Goal: Use online tool/utility: Utilize a website feature to perform a specific function

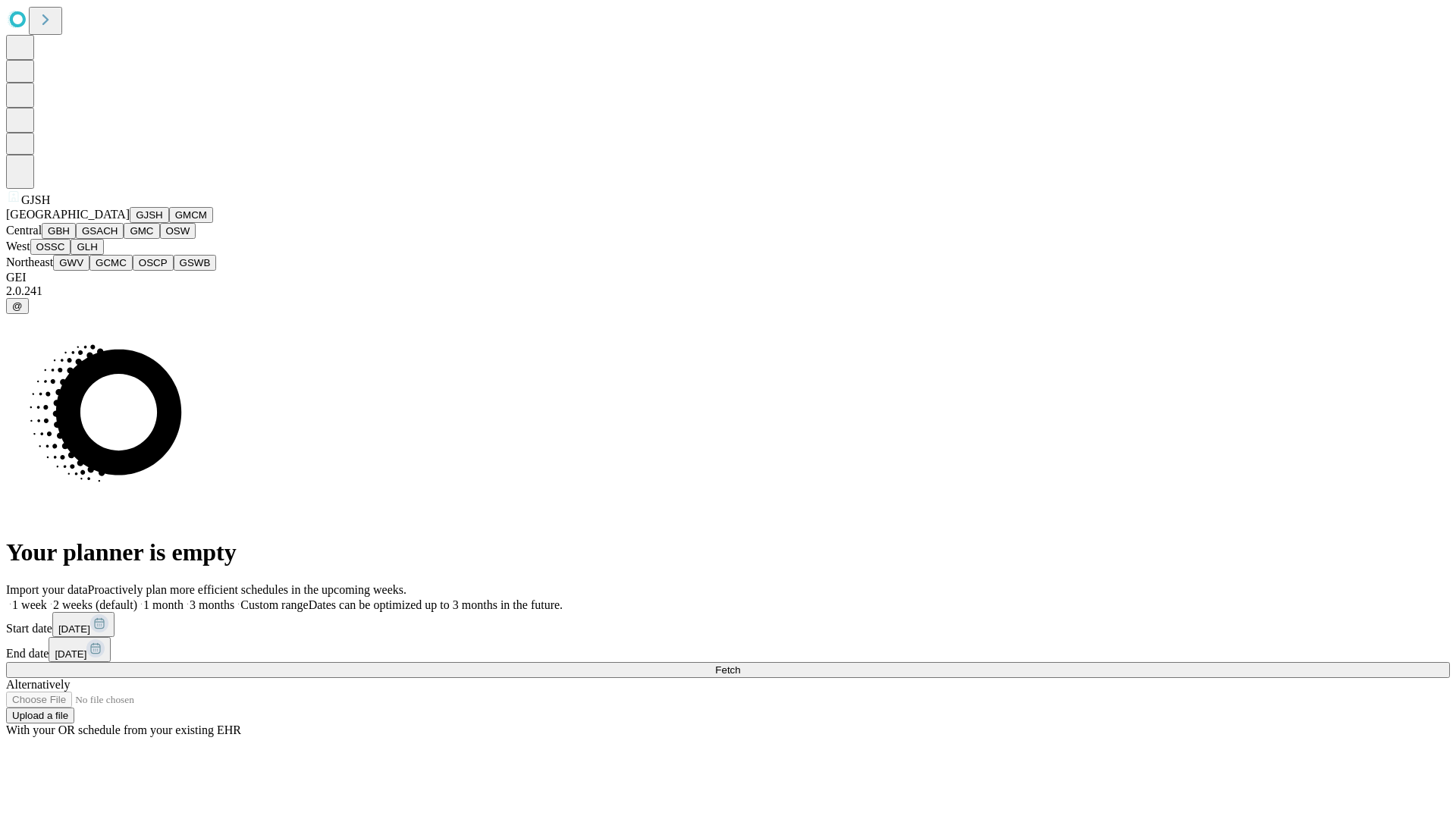
click at [130, 223] on button "GJSH" at bounding box center [149, 215] width 39 height 16
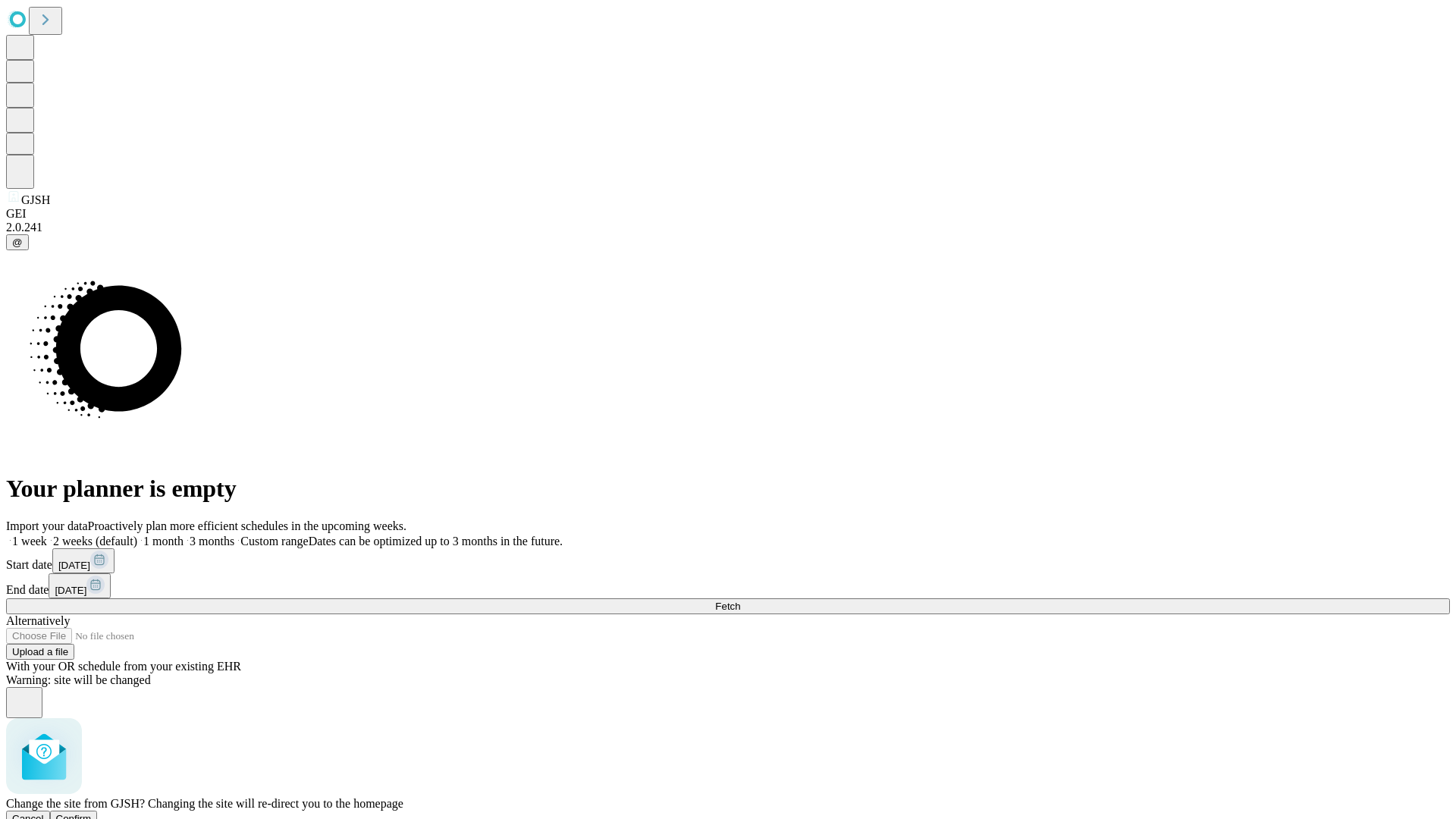
click at [92, 813] on span "Confirm" at bounding box center [74, 818] width 36 height 11
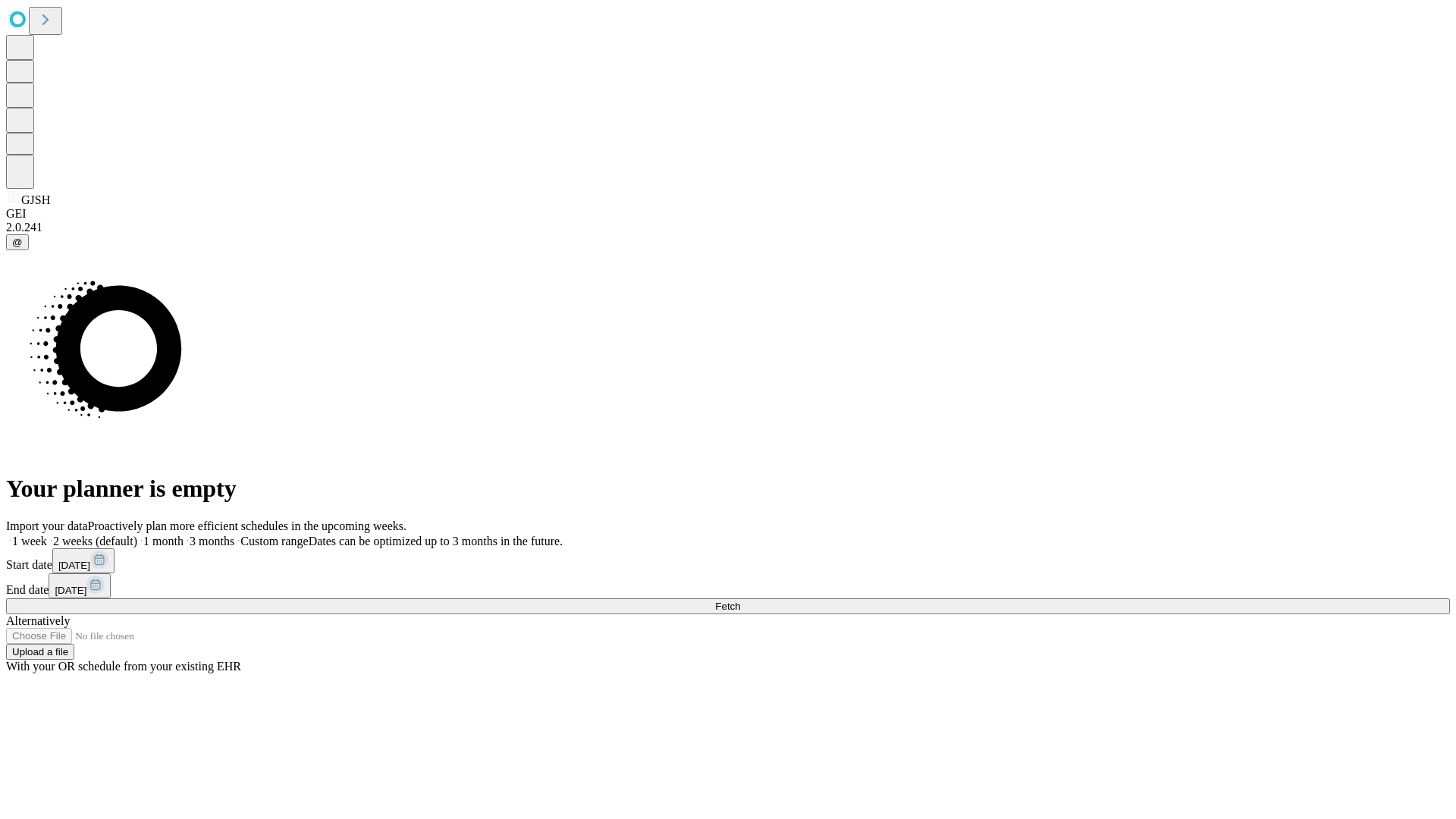
click at [47, 534] on label "1 week" at bounding box center [26, 541] width 41 height 13
click at [740, 601] on span "Fetch" at bounding box center [727, 606] width 25 height 11
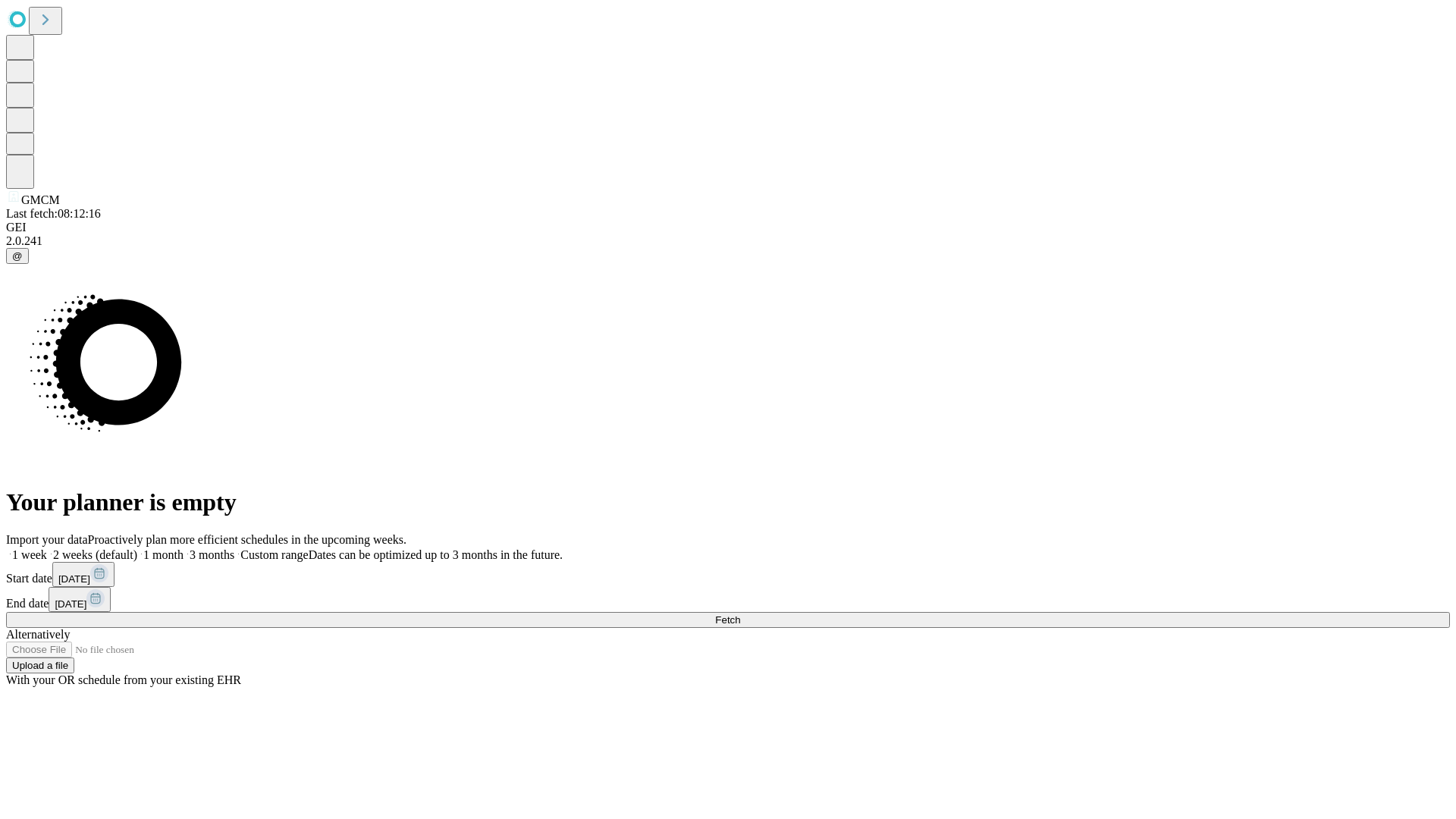
click at [47, 548] on label "1 week" at bounding box center [26, 554] width 41 height 13
click at [740, 614] on span "Fetch" at bounding box center [727, 620] width 25 height 11
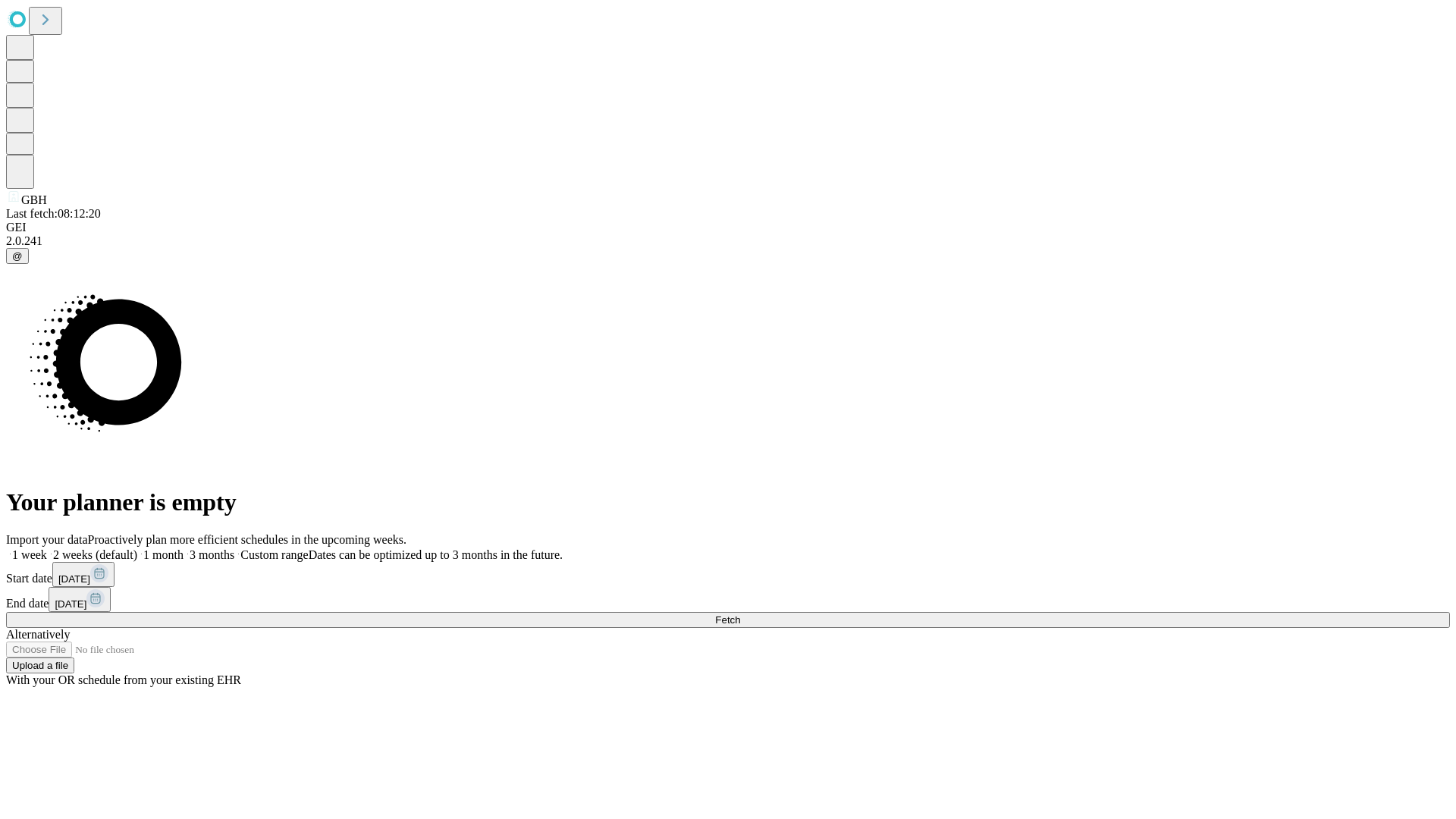
click at [47, 548] on label "1 week" at bounding box center [26, 554] width 41 height 13
click at [740, 614] on span "Fetch" at bounding box center [727, 620] width 25 height 11
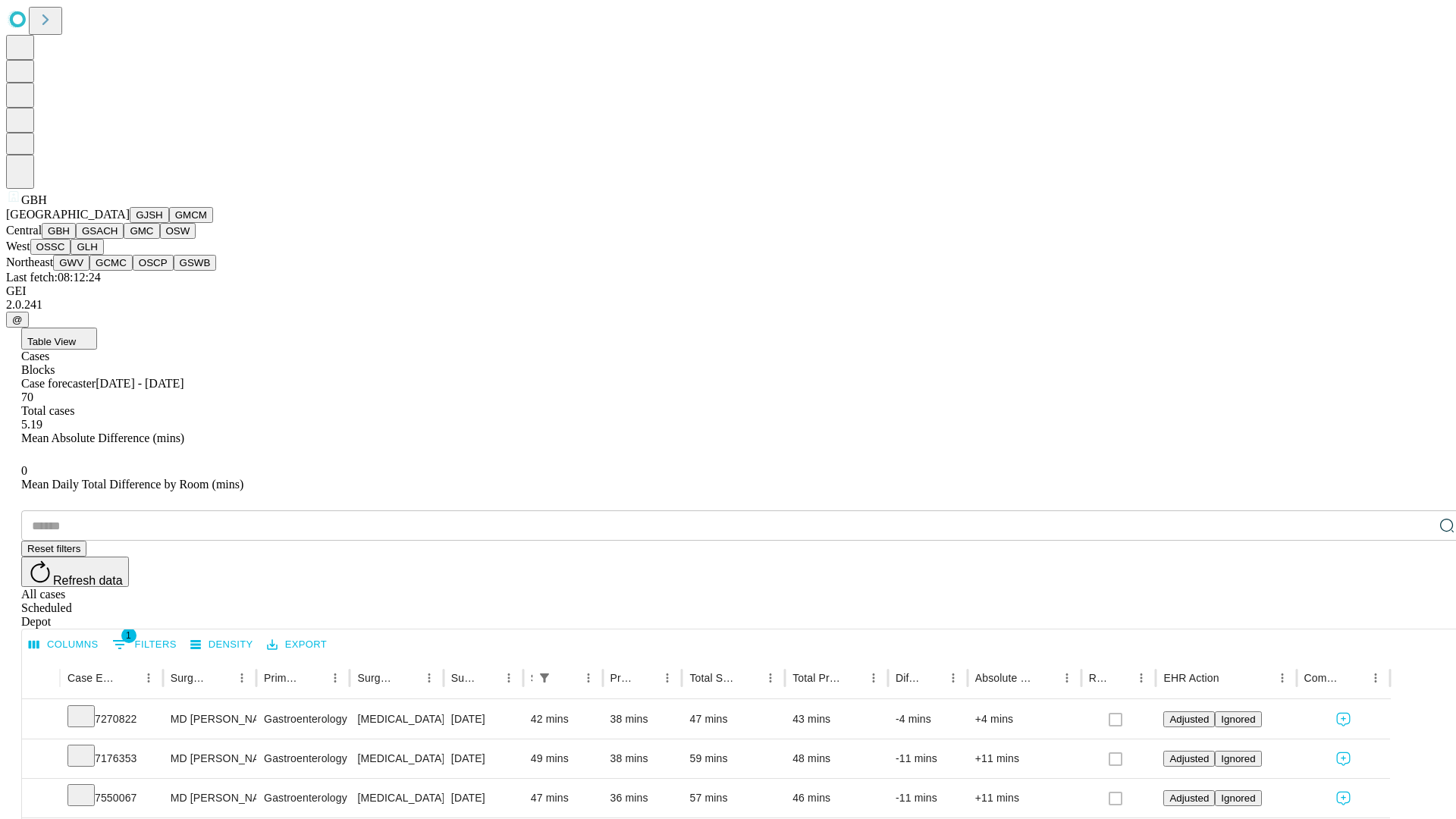
click at [118, 239] on button "GSACH" at bounding box center [100, 231] width 48 height 16
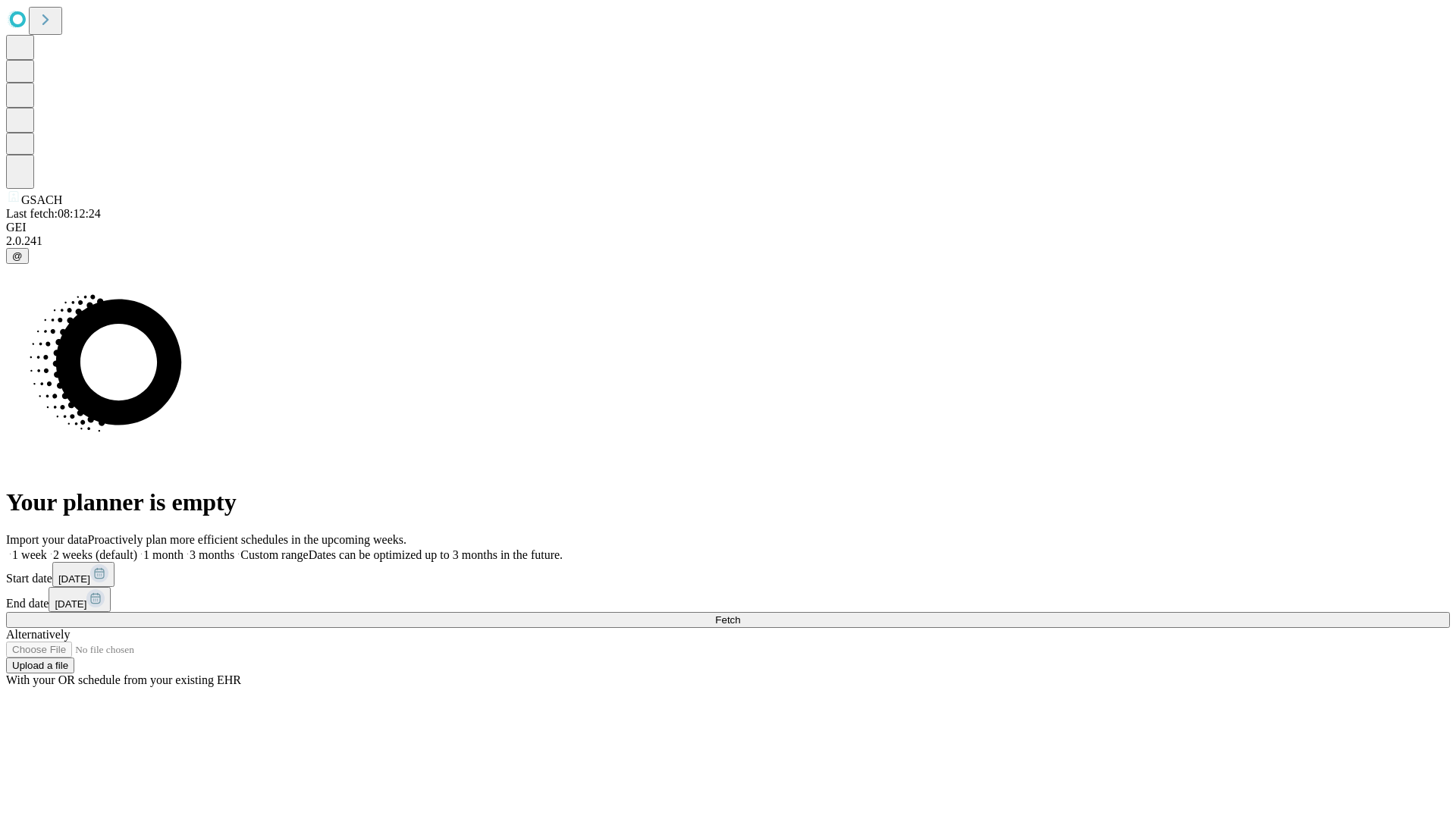
click at [740, 614] on span "Fetch" at bounding box center [727, 620] width 25 height 11
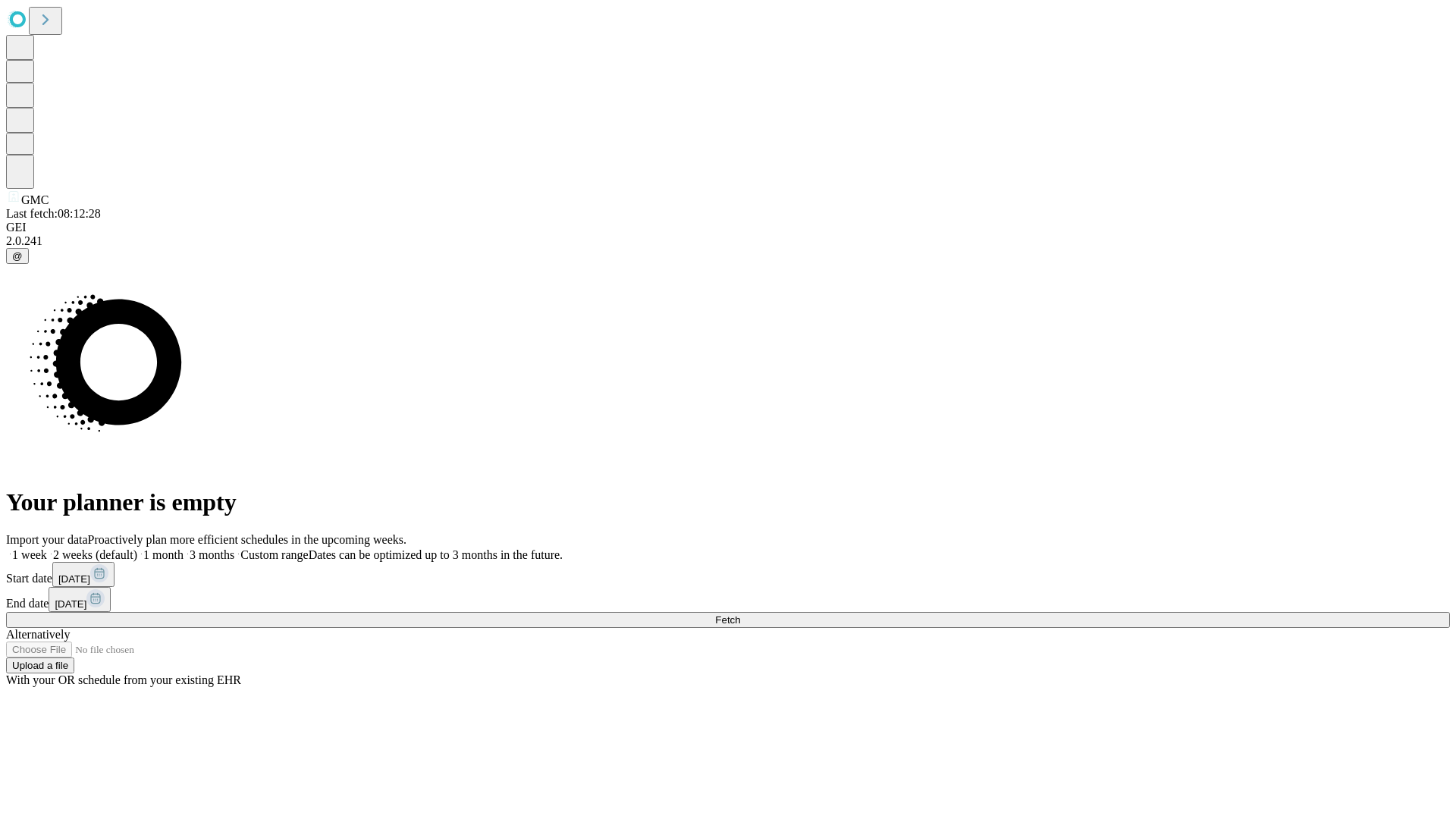
click at [47, 548] on label "1 week" at bounding box center [26, 554] width 41 height 13
click at [740, 614] on span "Fetch" at bounding box center [727, 620] width 25 height 11
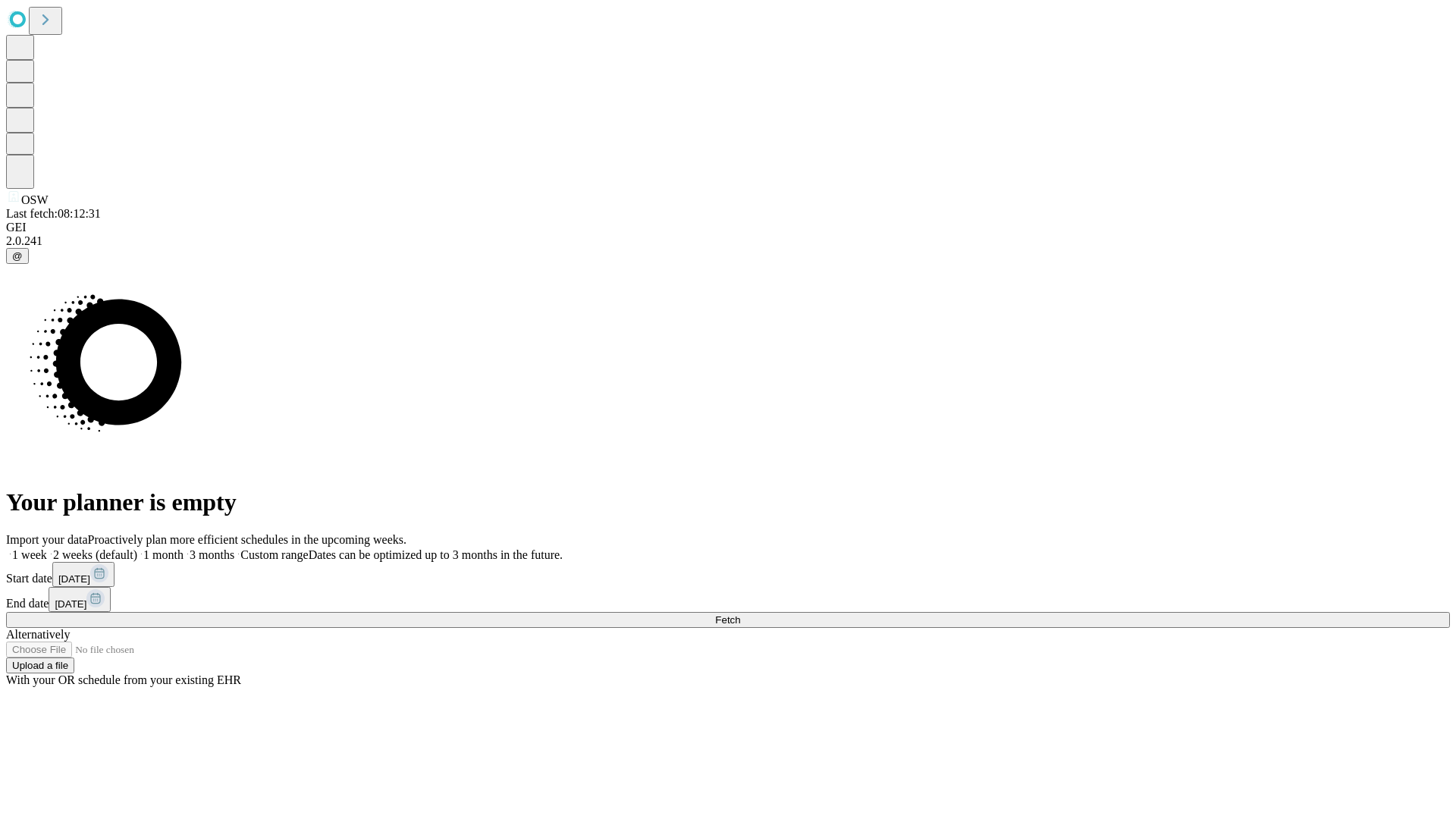
click at [47, 548] on label "1 week" at bounding box center [26, 554] width 41 height 13
click at [740, 614] on span "Fetch" at bounding box center [727, 620] width 25 height 11
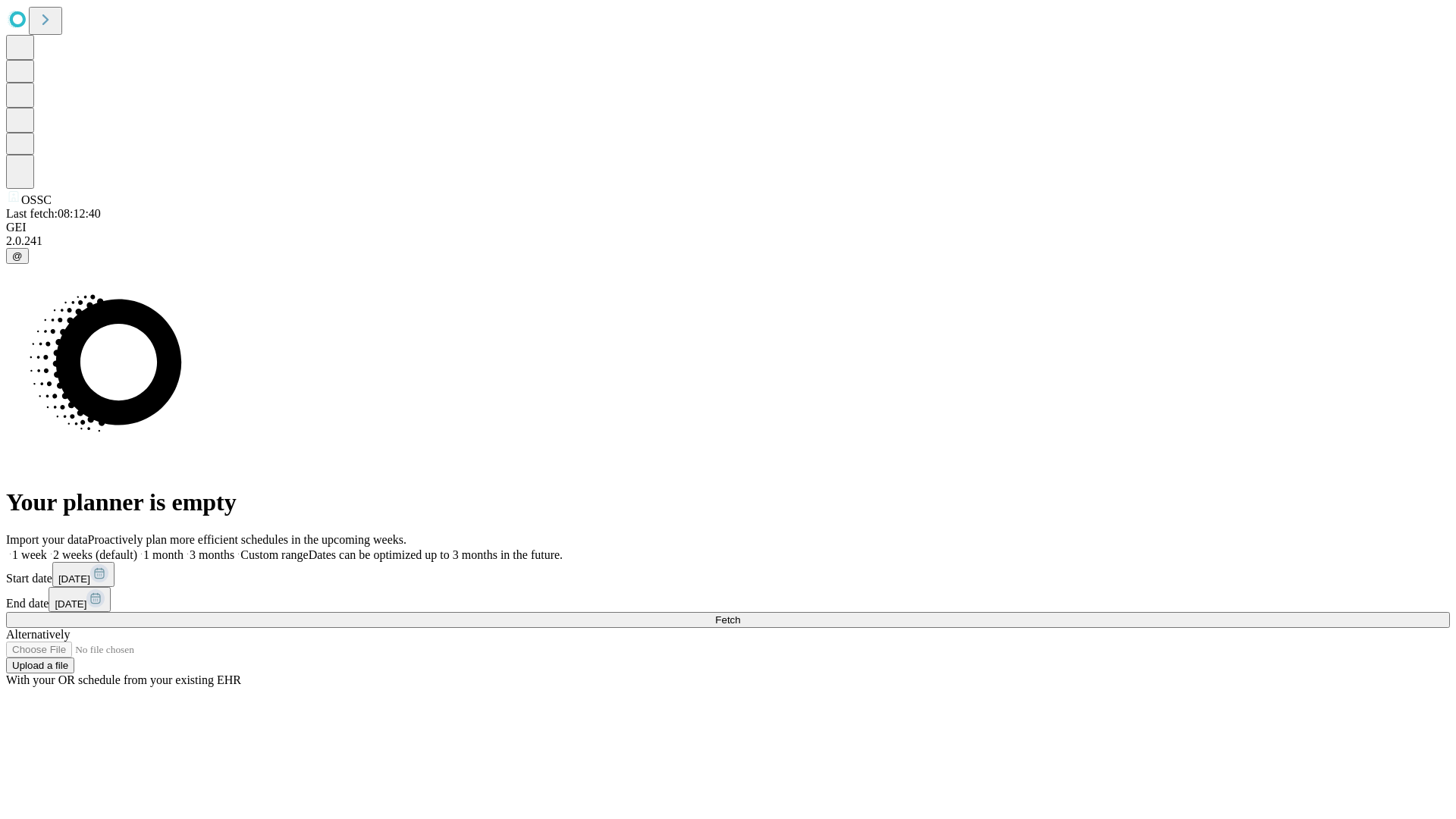
click at [47, 548] on label "1 week" at bounding box center [26, 554] width 41 height 13
click at [740, 614] on span "Fetch" at bounding box center [727, 620] width 25 height 11
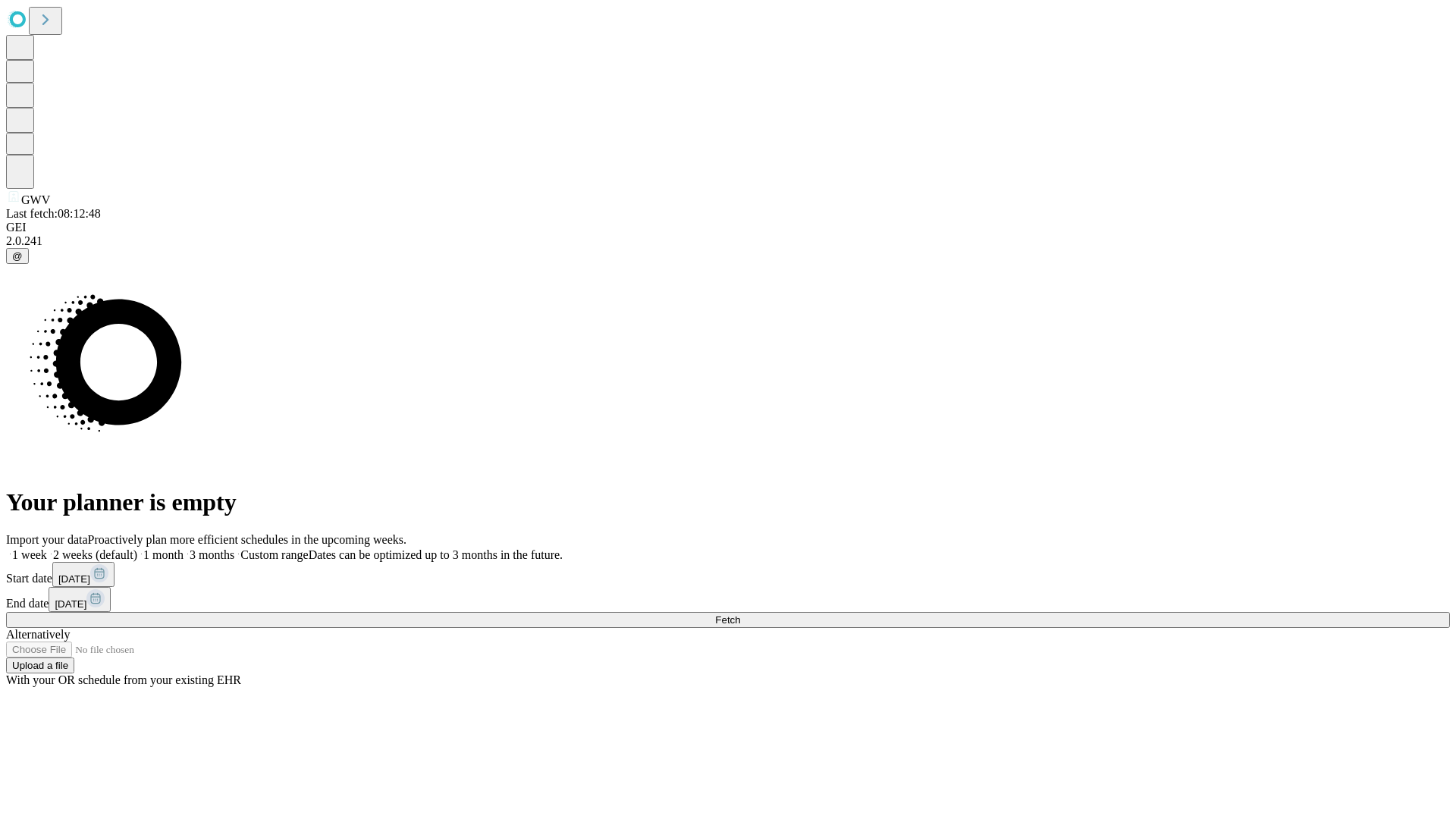
click at [47, 548] on label "1 week" at bounding box center [26, 554] width 41 height 13
click at [740, 614] on span "Fetch" at bounding box center [727, 620] width 25 height 11
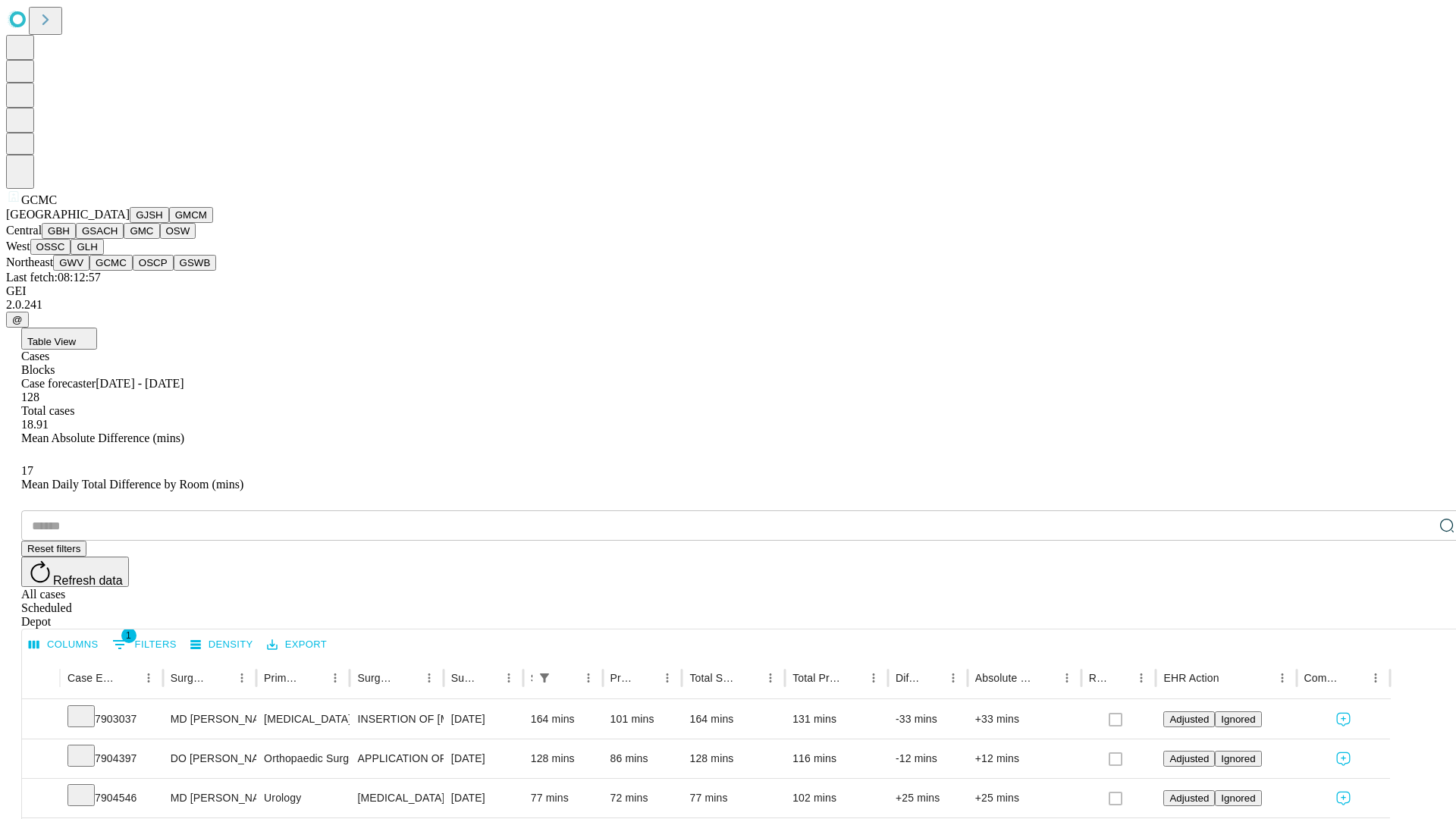
click at [133, 270] on button "OSCP" at bounding box center [153, 262] width 41 height 16
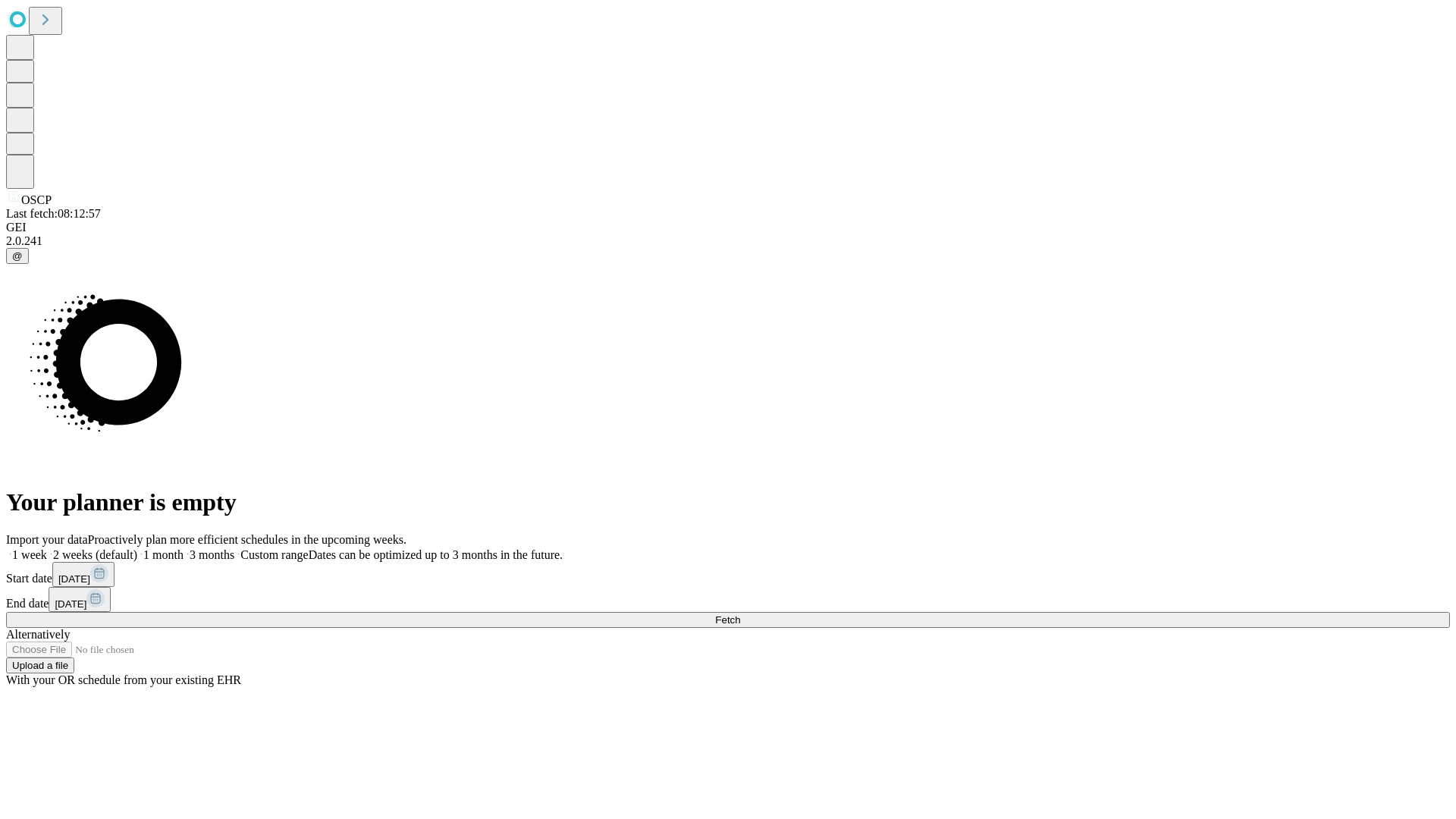
click at [47, 548] on label "1 week" at bounding box center [26, 554] width 41 height 13
click at [740, 614] on span "Fetch" at bounding box center [727, 620] width 25 height 11
